Goal: Task Accomplishment & Management: Complete application form

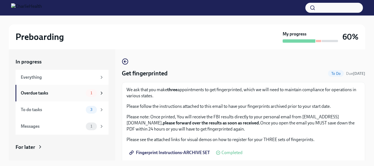
click at [75, 93] on div "Overdue tasks" at bounding box center [52, 93] width 63 height 6
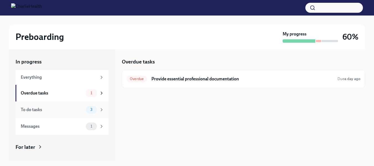
click at [69, 108] on div "To do tasks" at bounding box center [52, 109] width 63 height 6
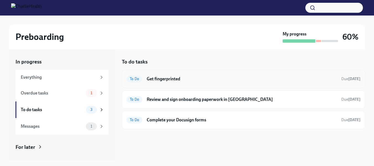
click at [166, 81] on h6 "Get fingerprinted" at bounding box center [242, 79] width 190 height 6
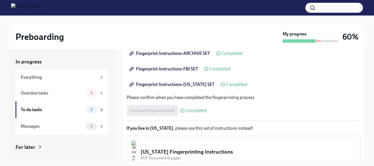
scroll to position [139, 0]
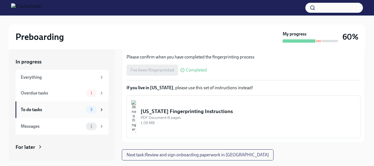
click at [66, 110] on div "To do tasks" at bounding box center [52, 109] width 63 height 6
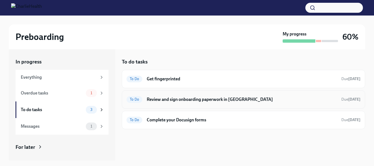
click at [138, 98] on span "To Do" at bounding box center [134, 99] width 16 height 4
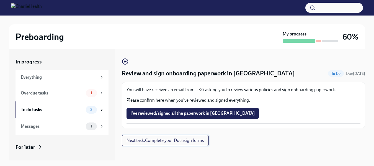
click at [166, 139] on span "Next task : Complete your Docusign forms" at bounding box center [164, 140] width 77 height 6
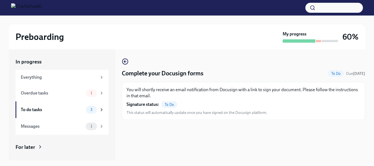
scroll to position [10, 0]
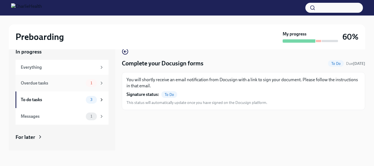
click at [33, 82] on div "Overdue tasks" at bounding box center [52, 83] width 63 height 6
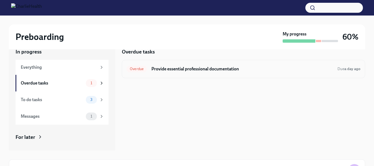
click at [172, 69] on h6 "Provide essential professional documentation" at bounding box center [241, 69] width 181 height 6
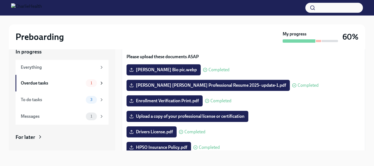
scroll to position [40, 0]
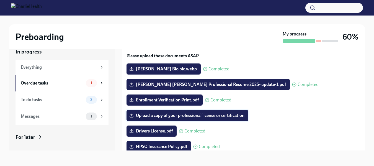
click at [212, 116] on span "Upload a copy of your professional license or certification" at bounding box center [187, 116] width 114 height 6
click at [0, 0] on input "Upload a copy of your professional license or certification" at bounding box center [0, 0] width 0 height 0
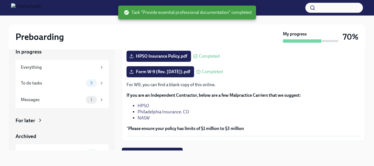
scroll to position [139, 0]
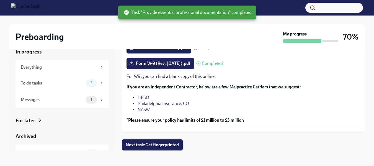
click at [157, 144] on span "Next task : Get fingerprinted" at bounding box center [152, 145] width 53 height 6
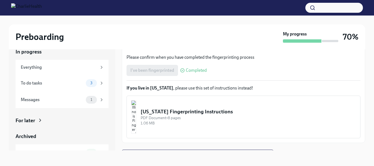
scroll to position [139, 0]
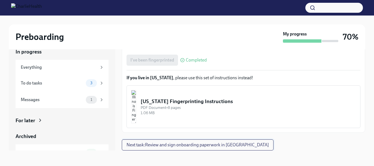
click at [212, 144] on span "Next task : Review and sign onboarding paperwork in [GEOGRAPHIC_DATA]" at bounding box center [197, 145] width 142 height 6
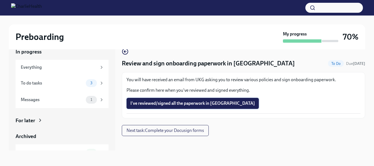
click at [203, 101] on span "I've reviewed/signed all the paperwork in [GEOGRAPHIC_DATA]" at bounding box center [192, 103] width 124 height 6
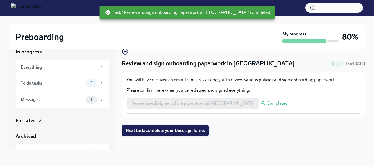
click at [194, 128] on span "Next task : Complete your Docusign forms" at bounding box center [165, 131] width 79 height 6
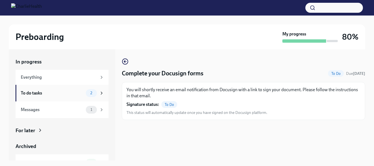
click at [99, 95] on icon at bounding box center [101, 92] width 5 height 5
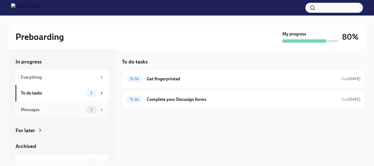
click at [99, 110] on icon at bounding box center [101, 109] width 5 height 5
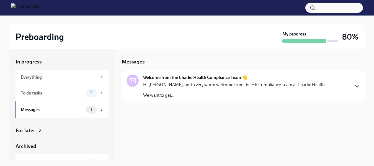
click at [354, 86] on icon "button" at bounding box center [356, 86] width 7 height 7
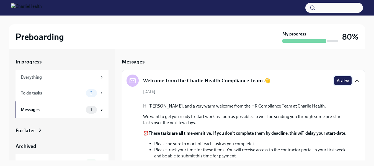
click at [341, 77] on button "Archive" at bounding box center [342, 80] width 17 height 9
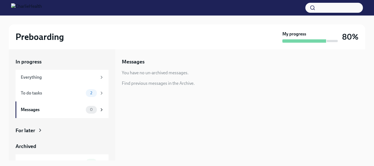
click at [41, 130] on icon at bounding box center [40, 130] width 1 height 3
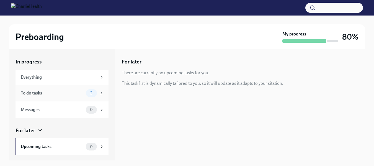
click at [99, 90] on icon at bounding box center [101, 92] width 5 height 5
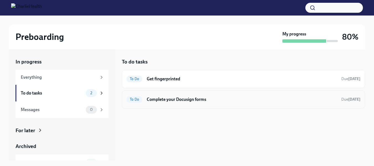
click at [158, 97] on h6 "Complete your Docusign forms" at bounding box center [242, 99] width 190 height 6
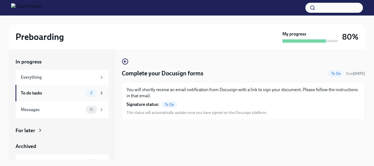
click at [68, 89] on div "To do tasks 2" at bounding box center [62, 93] width 83 height 8
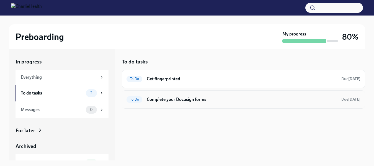
click at [172, 101] on h6 "Complete your Docusign forms" at bounding box center [242, 99] width 190 height 6
